Goal: Information Seeking & Learning: Learn about a topic

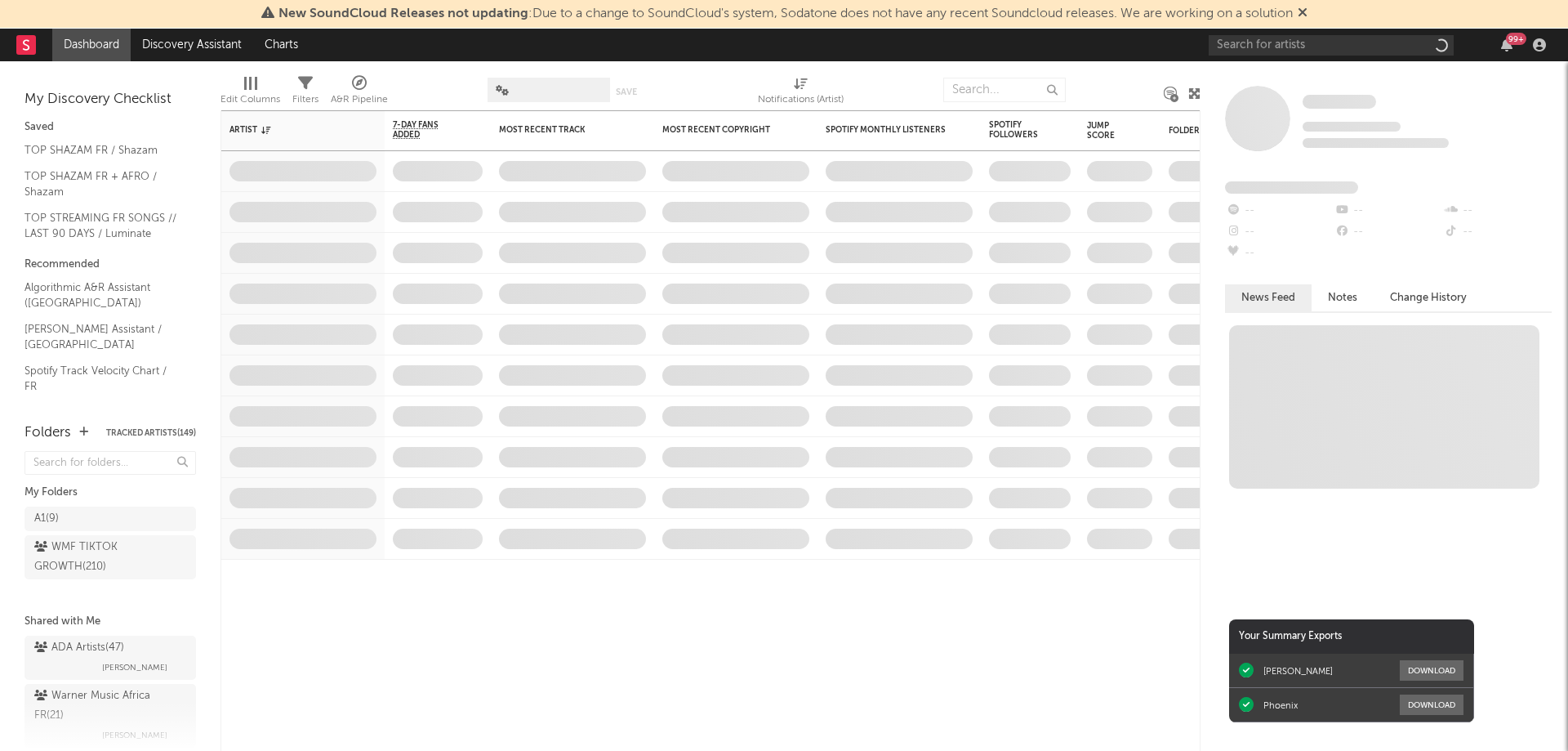
click at [1209, 417] on div "Some Artist Tracking Since: [DATE] 0 fans this week 0 fans last week Fans Added…" at bounding box center [1384, 406] width 367 height 690
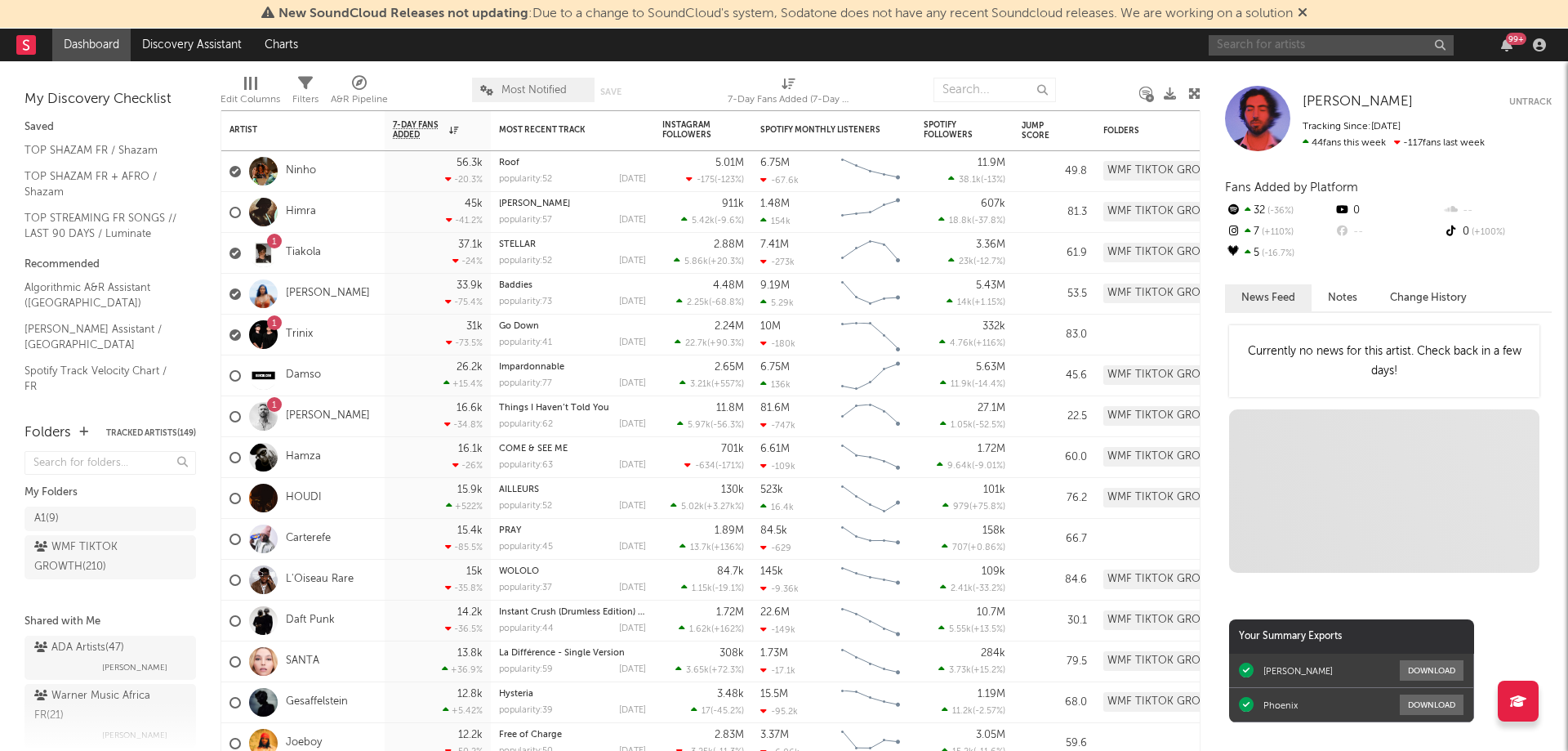
click at [1274, 47] on input "text" at bounding box center [1332, 46] width 245 height 20
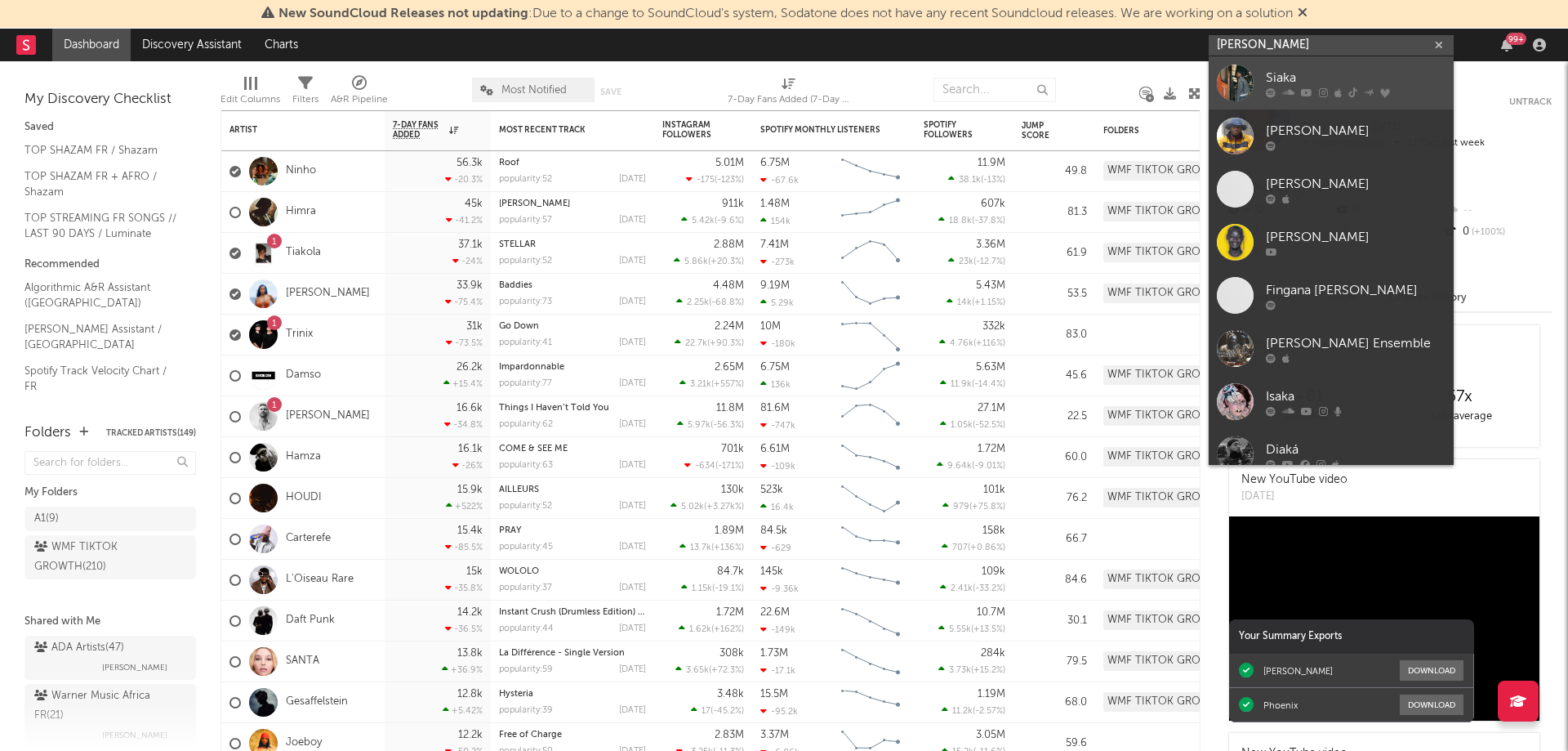
type input "[PERSON_NAME]"
click at [1293, 82] on div "Siaka" at bounding box center [1355, 77] width 179 height 20
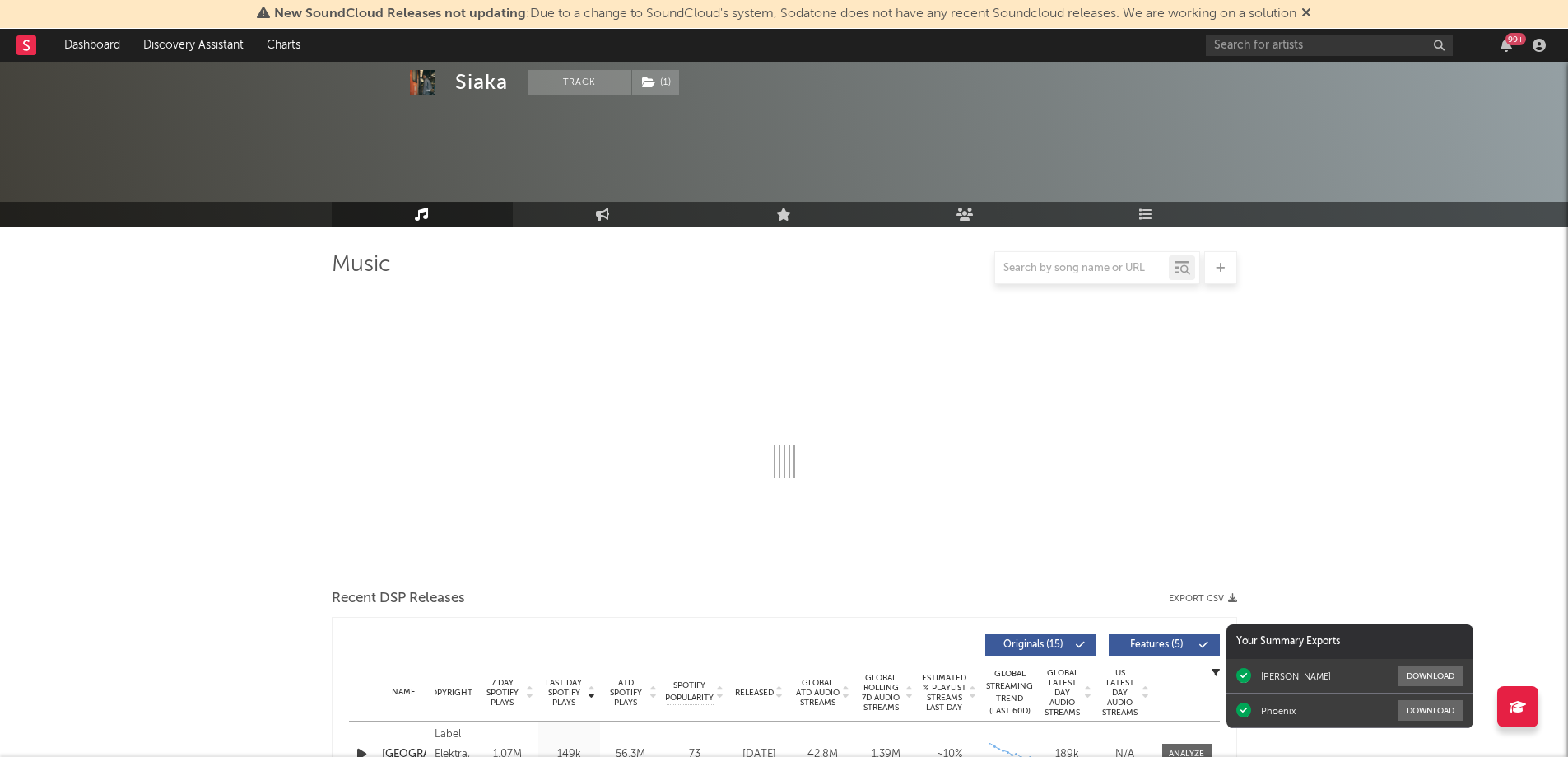
select select "6m"
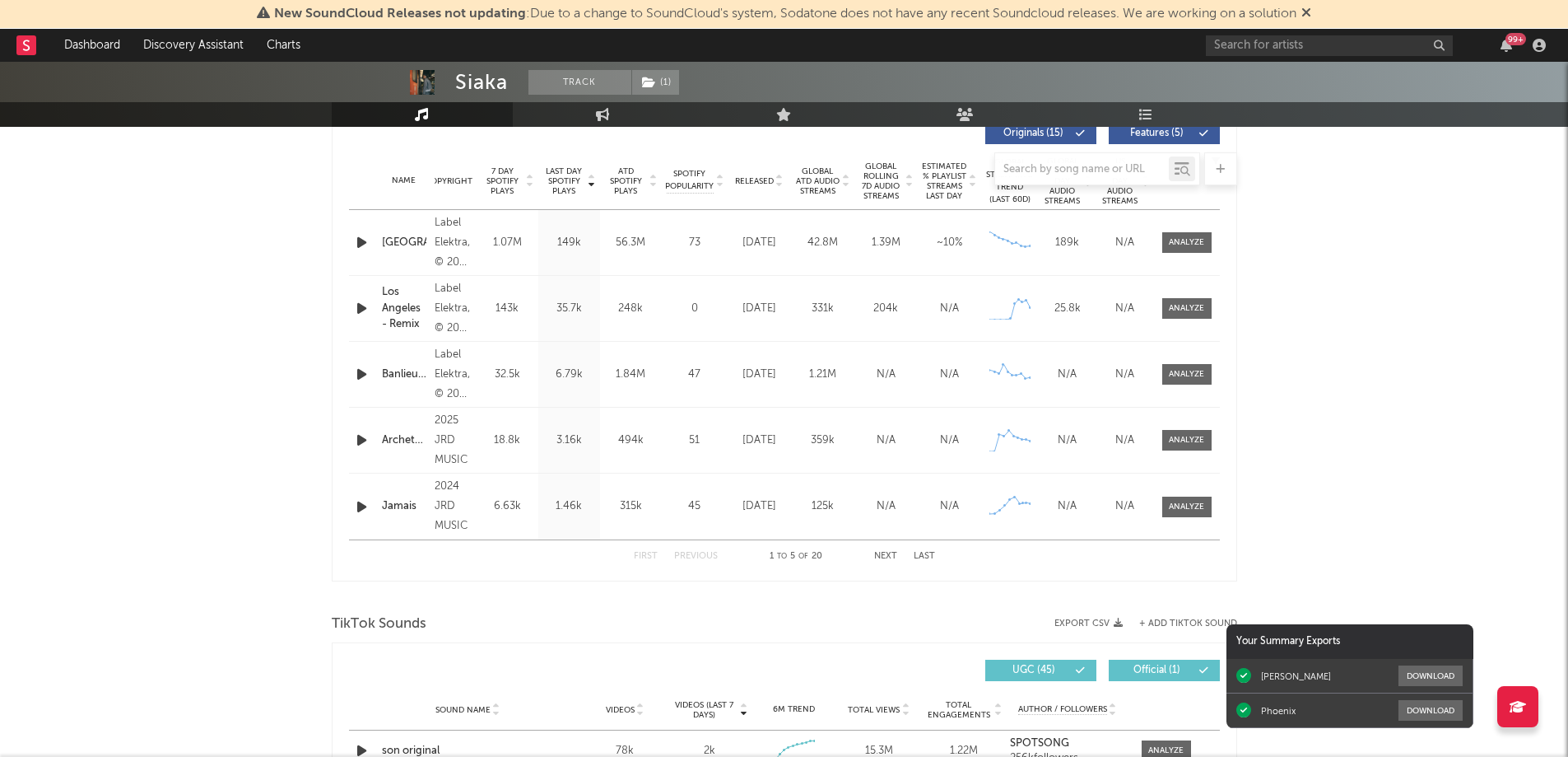
scroll to position [494, 0]
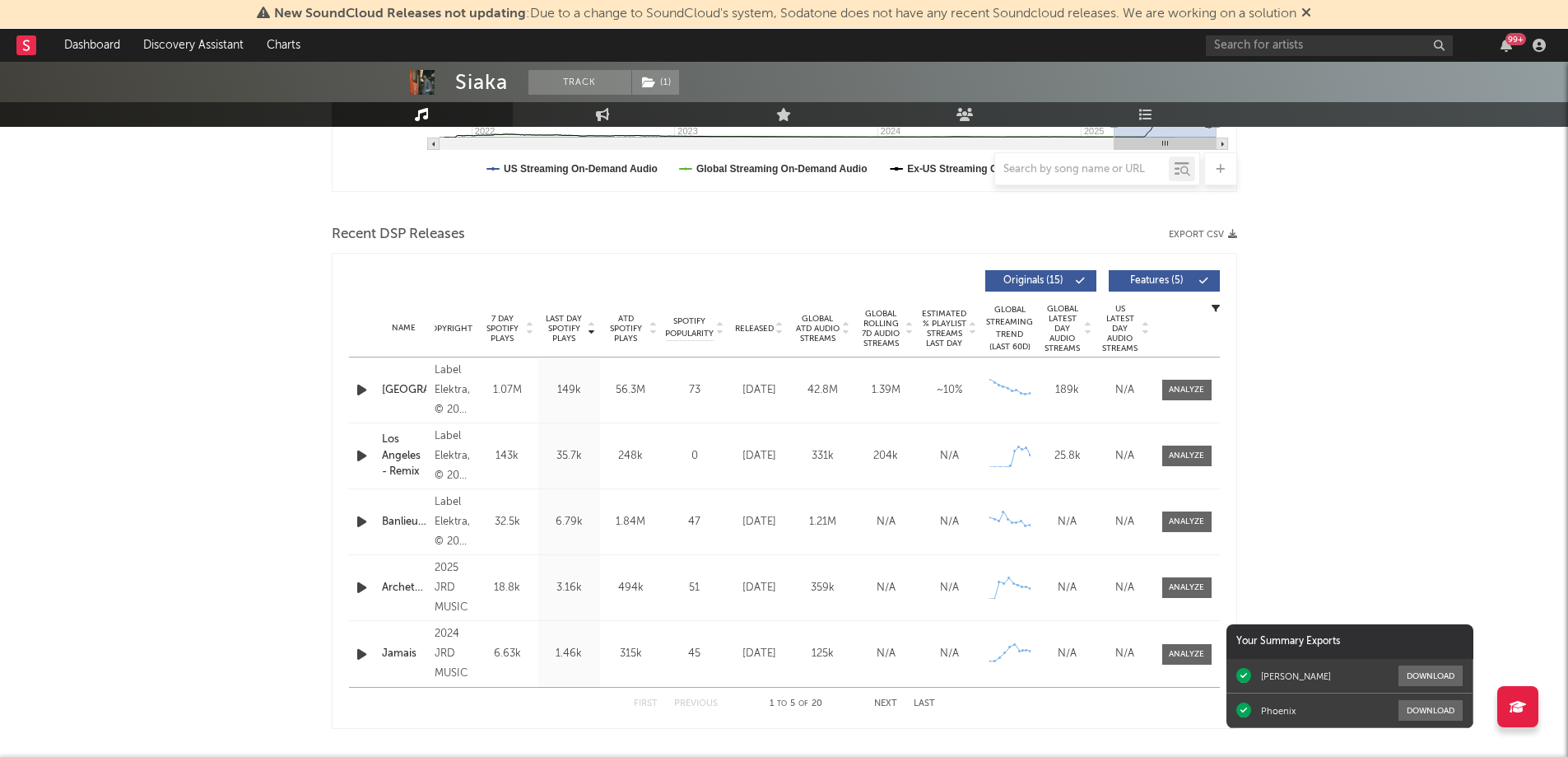
click at [416, 461] on div "Los Angeles - Remix" at bounding box center [405, 455] width 45 height 49
